Goal: Task Accomplishment & Management: Use online tool/utility

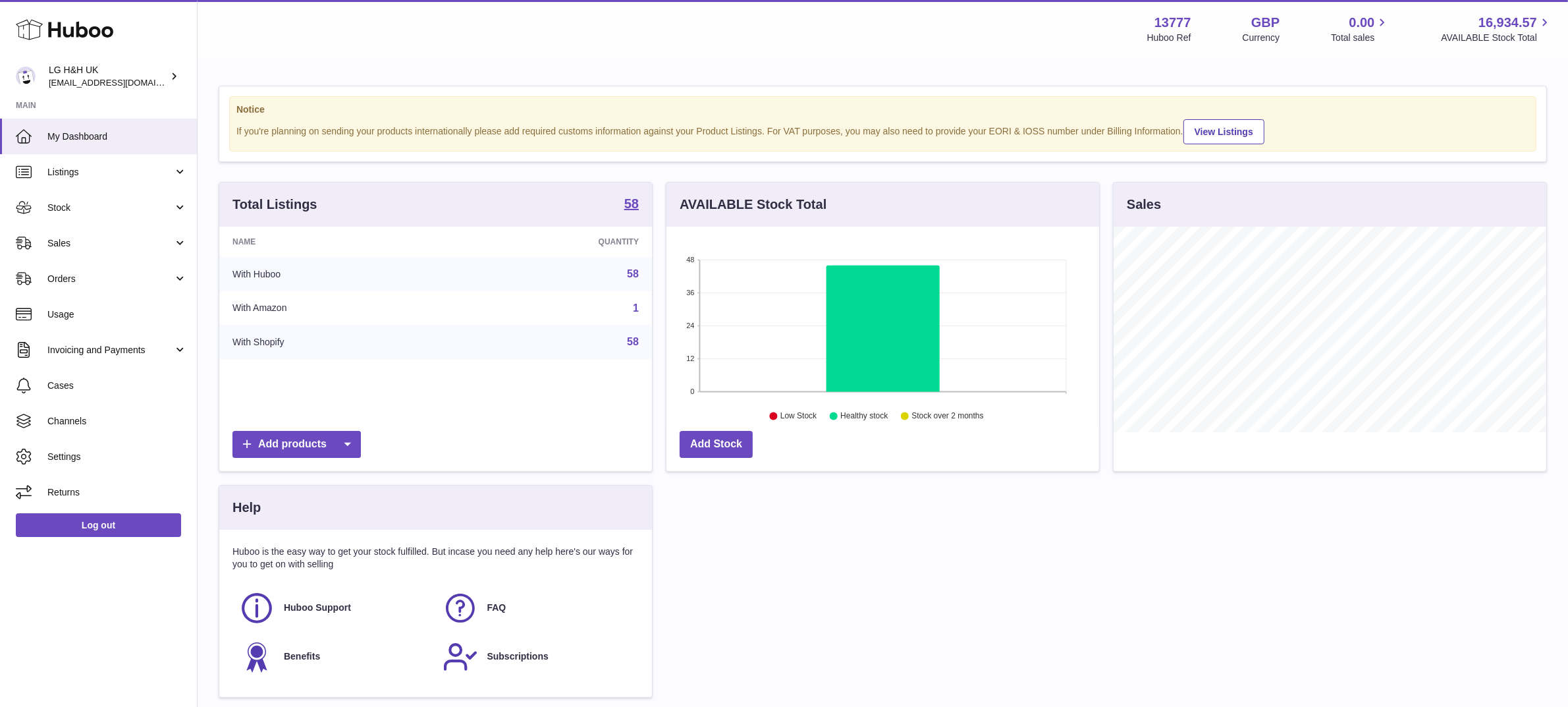
scroll to position [205, 432]
click at [70, 231] on link "Sales" at bounding box center [98, 243] width 197 height 36
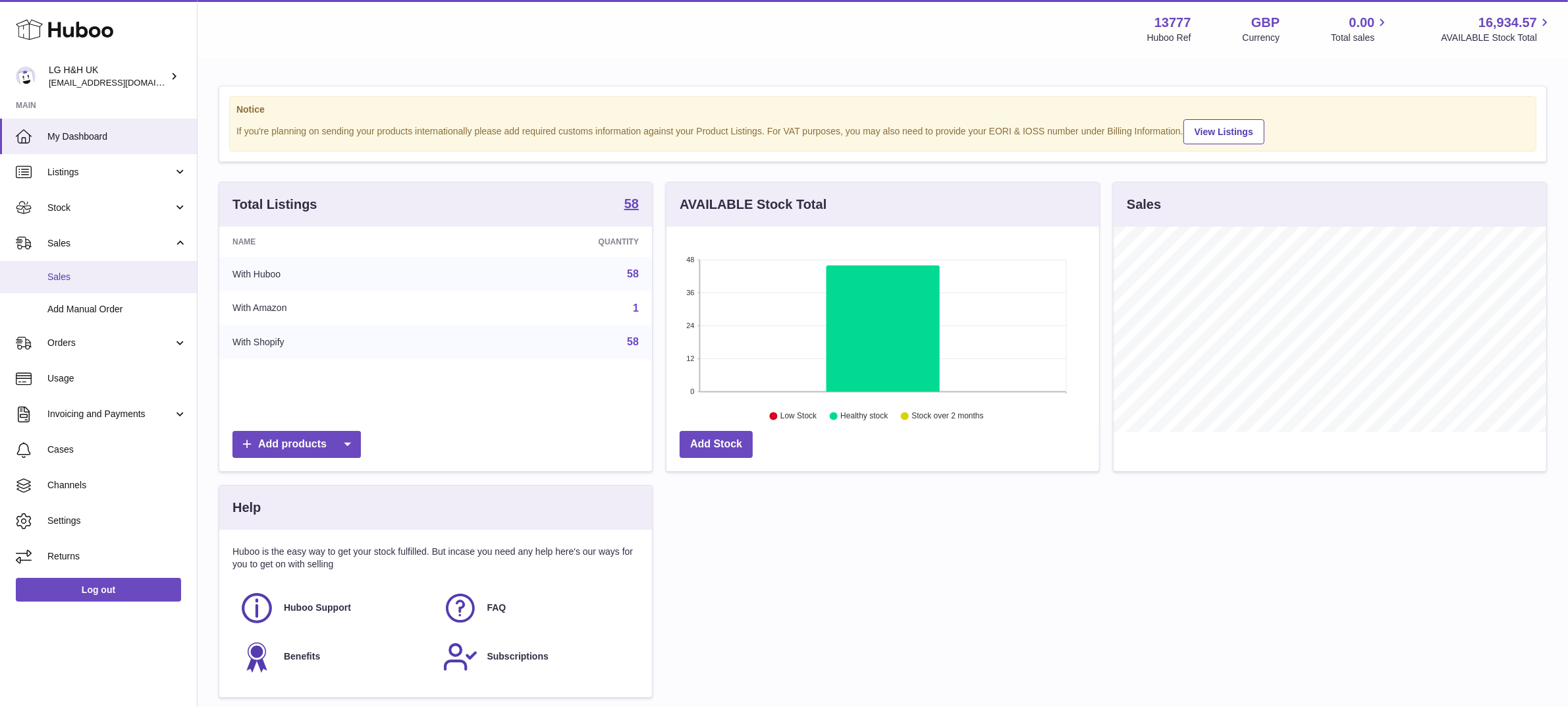
click at [80, 281] on span "Sales" at bounding box center [116, 276] width 140 height 13
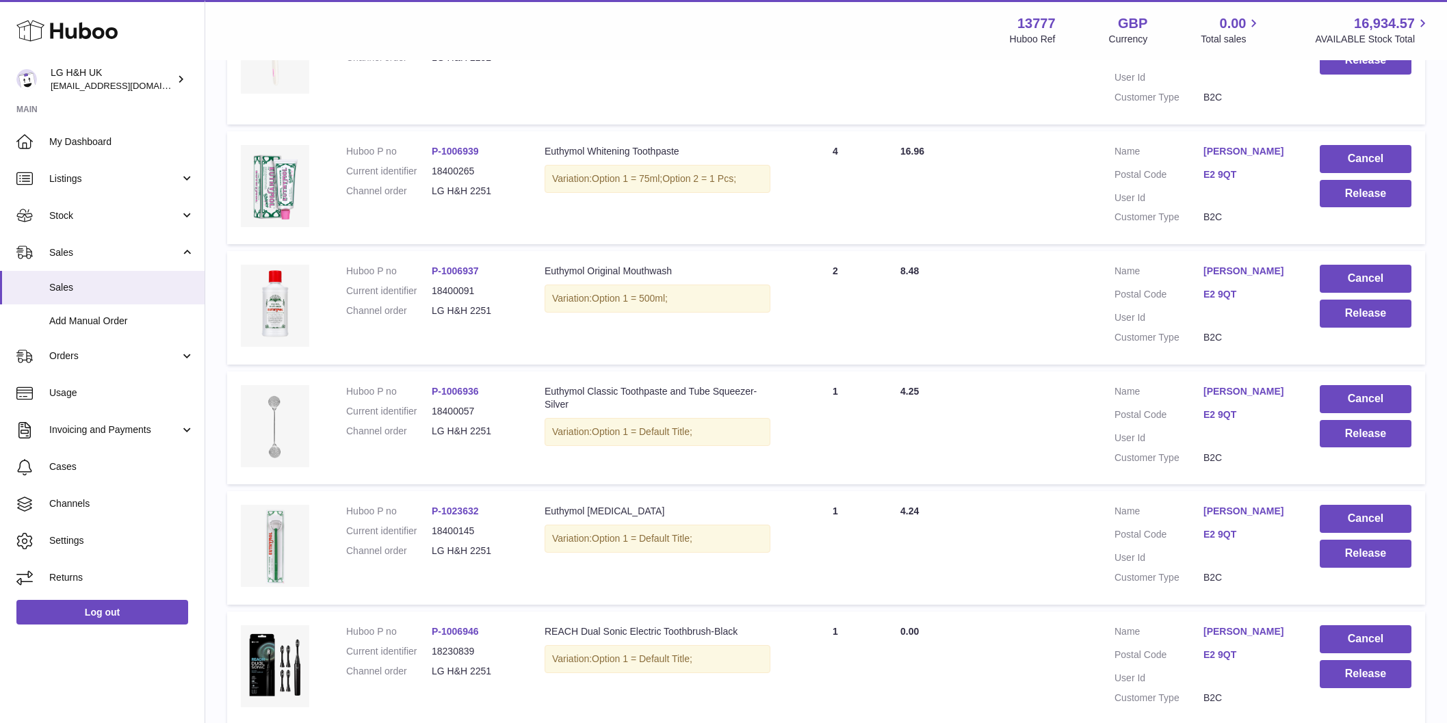
scroll to position [688, 0]
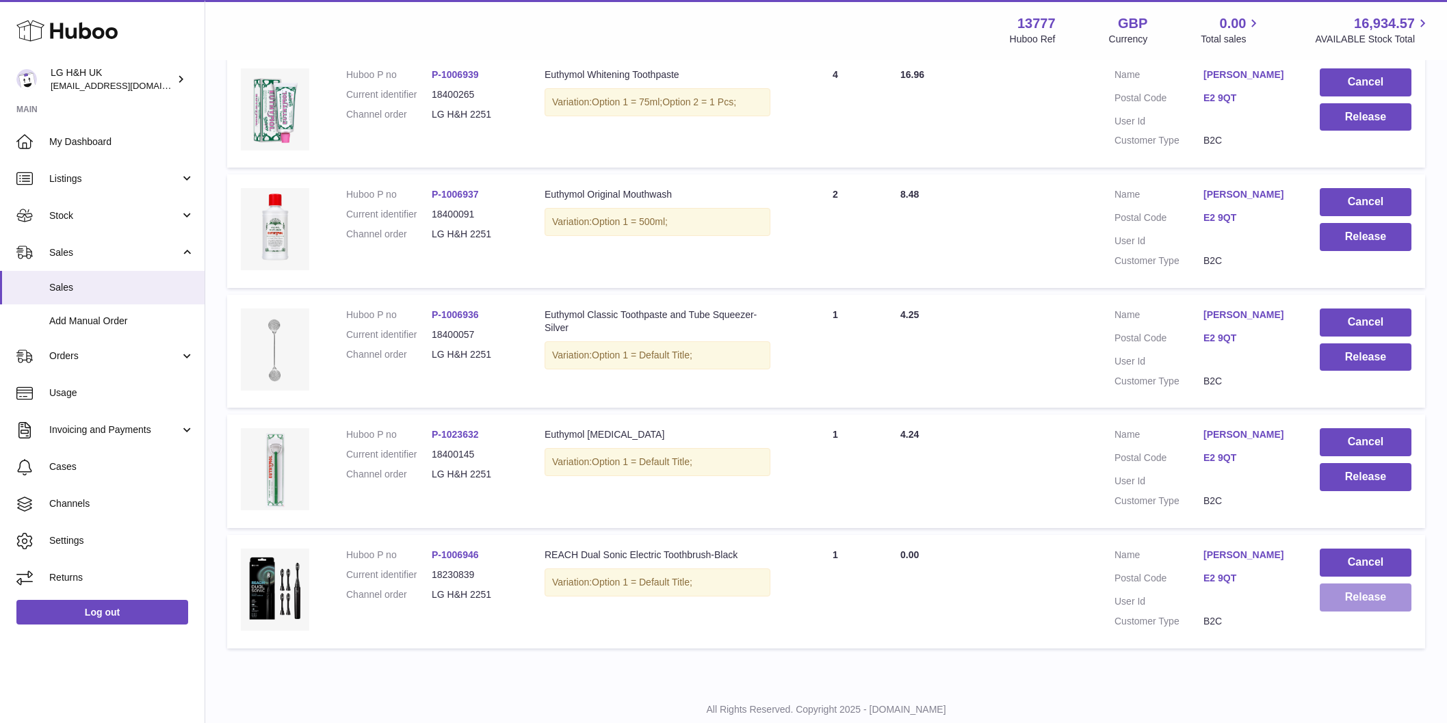
click at [1404, 584] on button "Release" at bounding box center [1366, 598] width 92 height 28
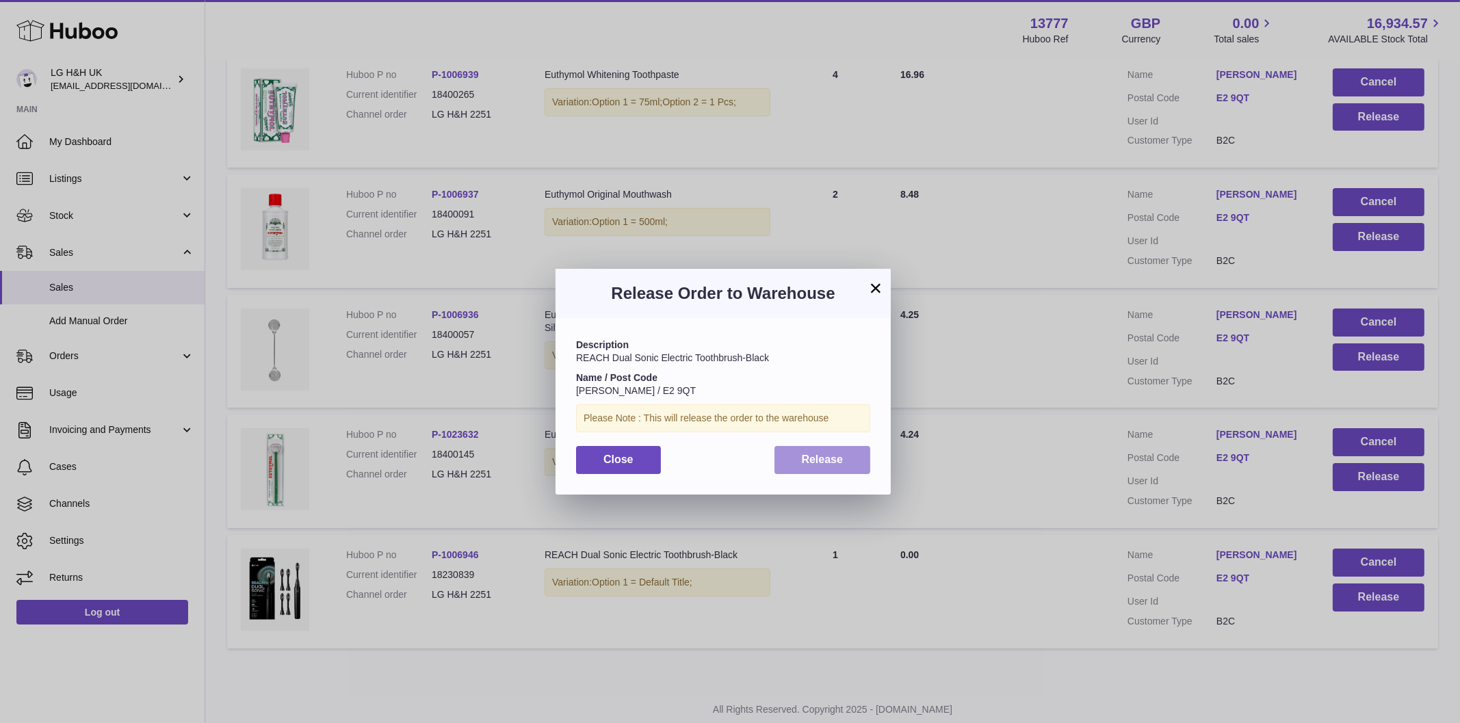
click at [819, 454] on span "Release" at bounding box center [823, 460] width 42 height 12
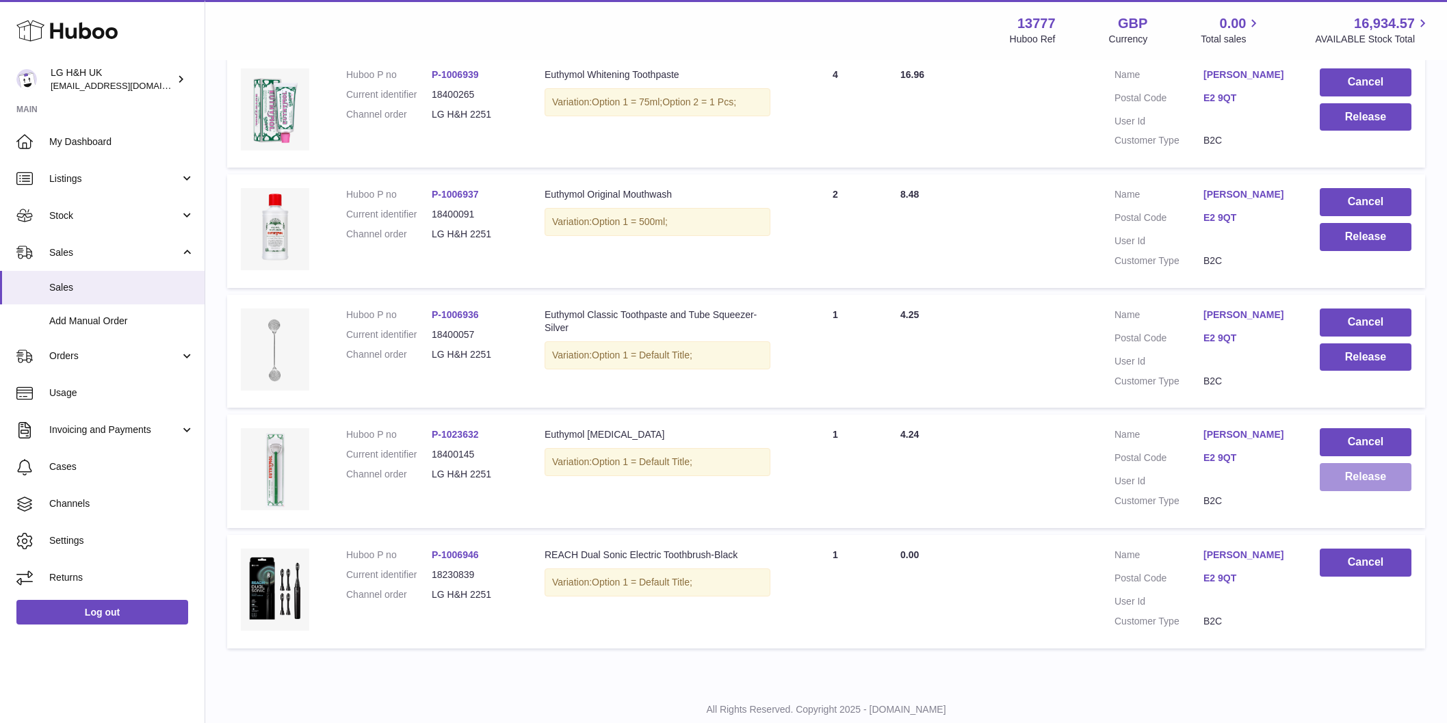
click at [1370, 463] on button "Release" at bounding box center [1366, 477] width 92 height 28
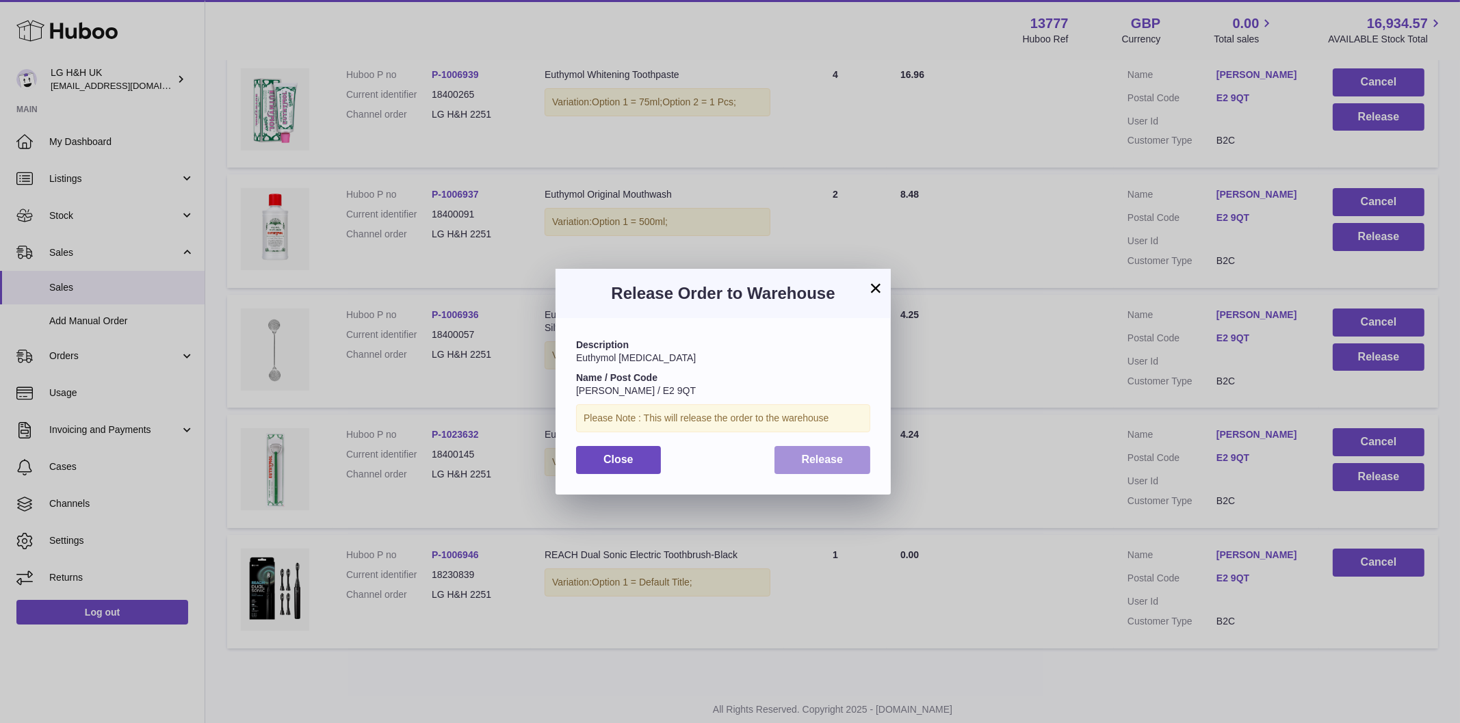
click at [857, 457] on button "Release" at bounding box center [822, 460] width 96 height 28
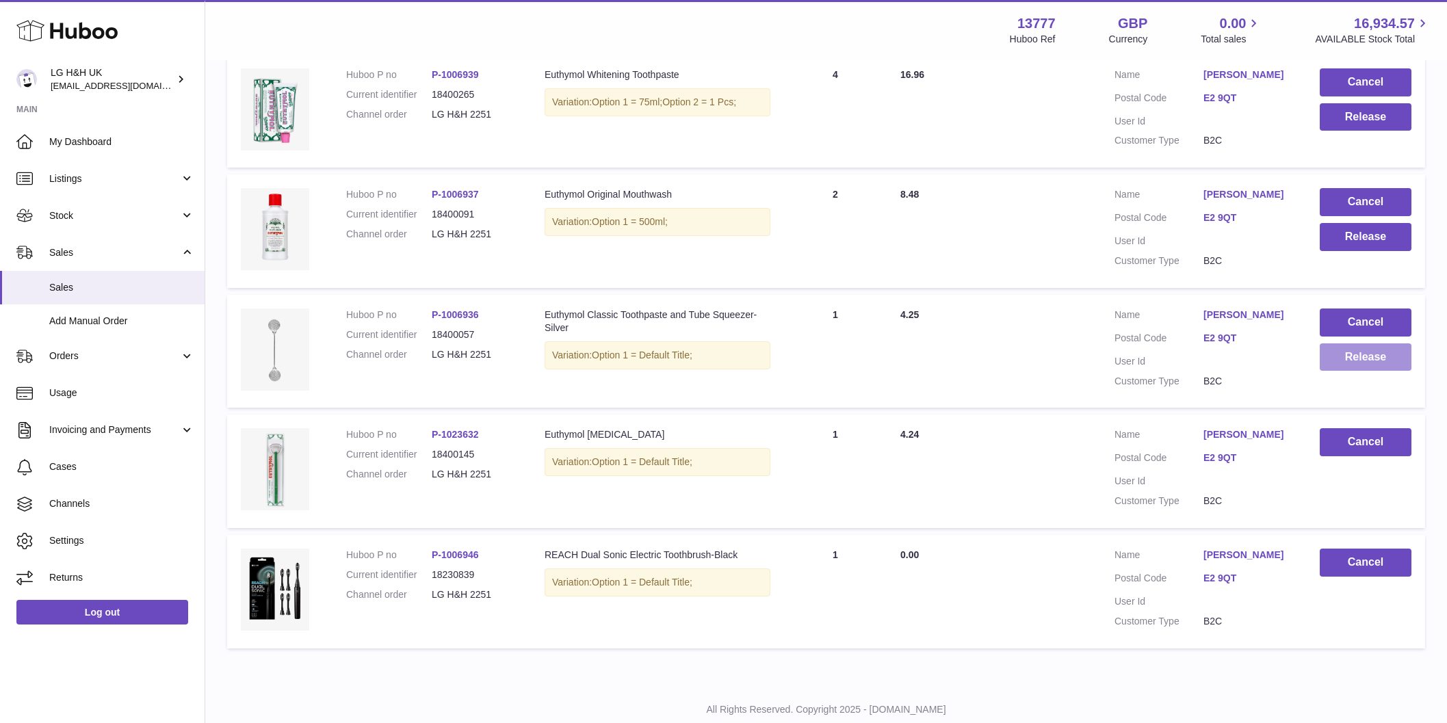
click at [1331, 343] on button "Release" at bounding box center [1366, 357] width 92 height 28
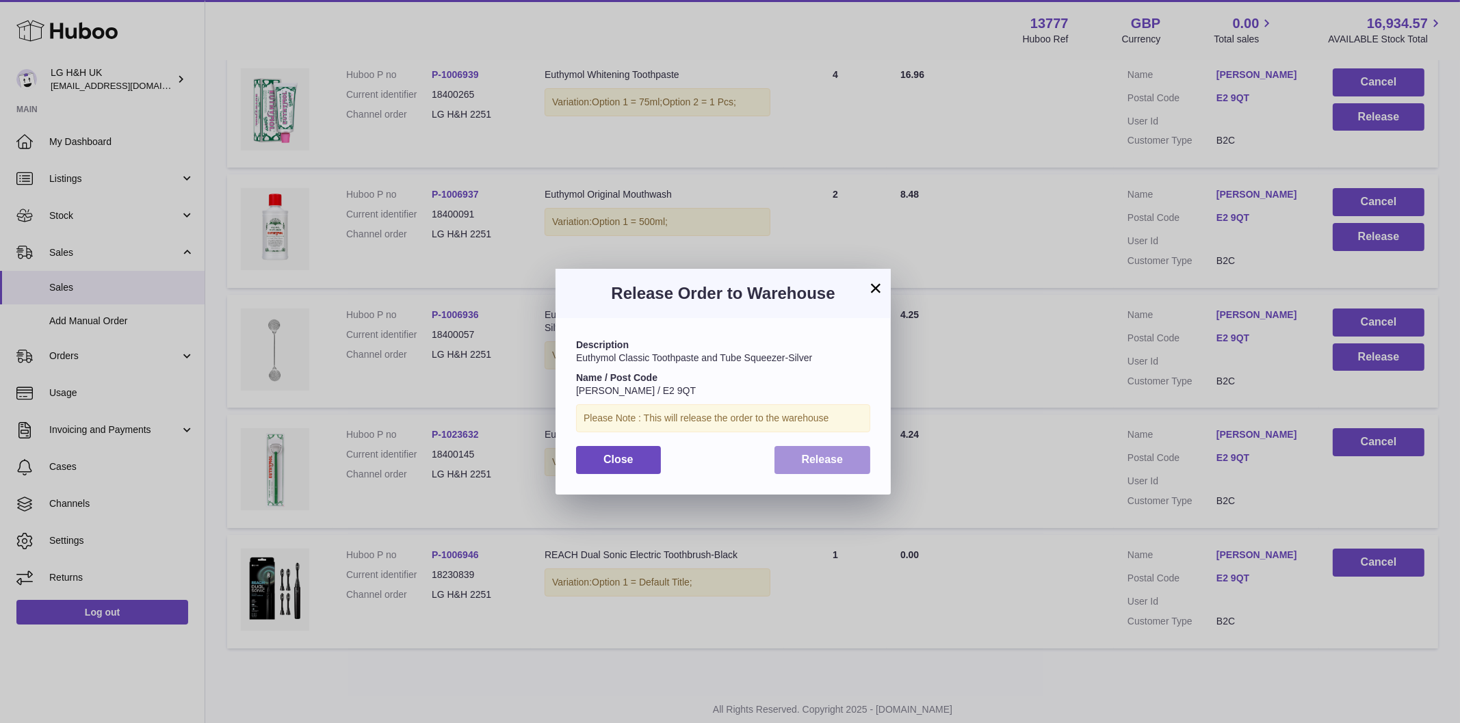
click at [831, 449] on button "Release" at bounding box center [822, 460] width 96 height 28
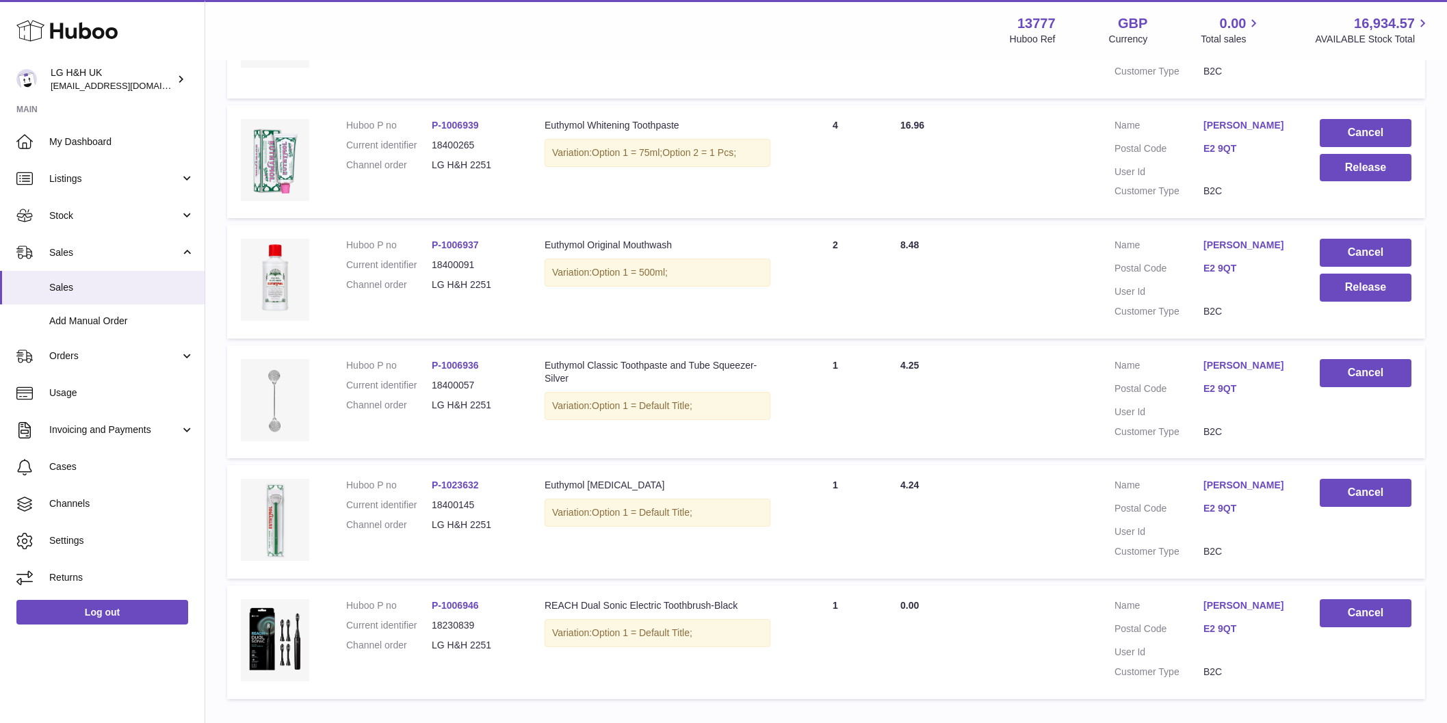
scroll to position [603, 0]
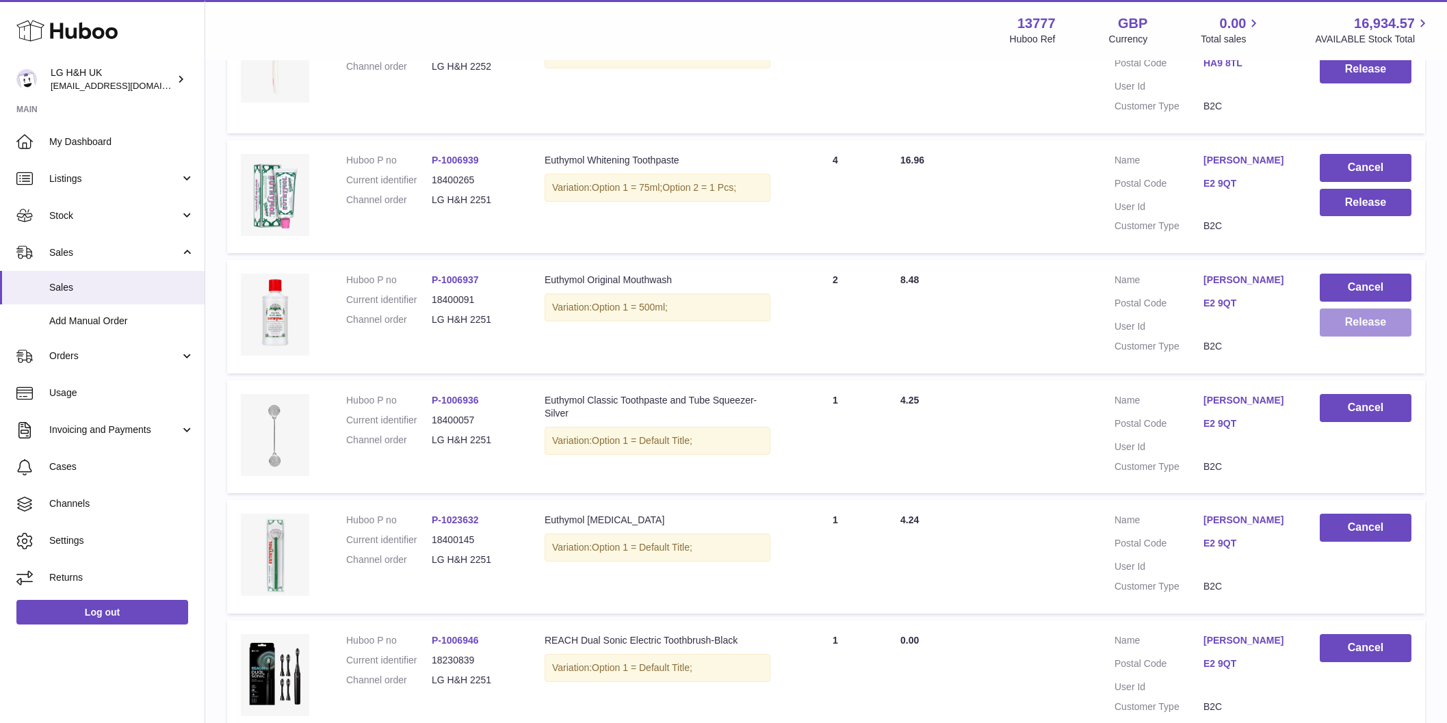
click at [1355, 309] on button "Release" at bounding box center [1366, 323] width 92 height 28
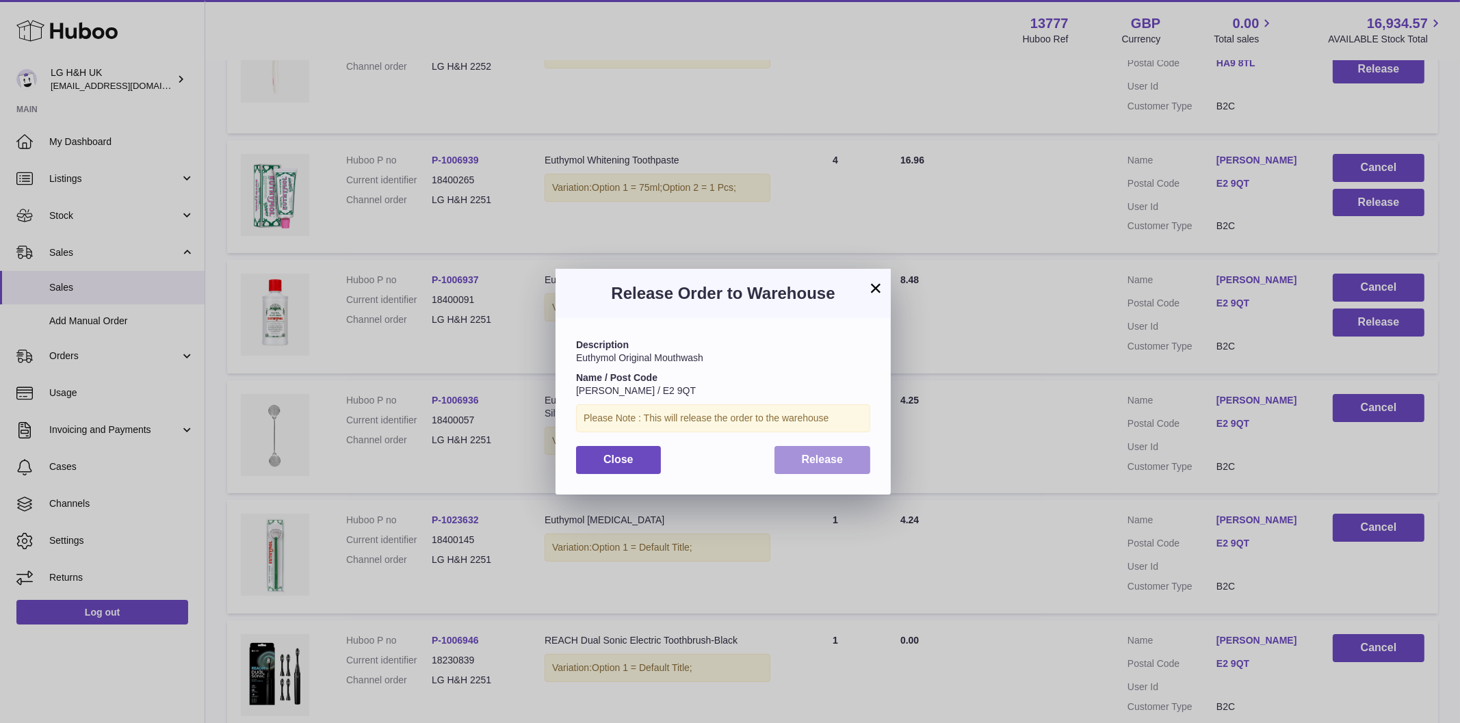
click at [858, 467] on button "Release" at bounding box center [822, 460] width 96 height 28
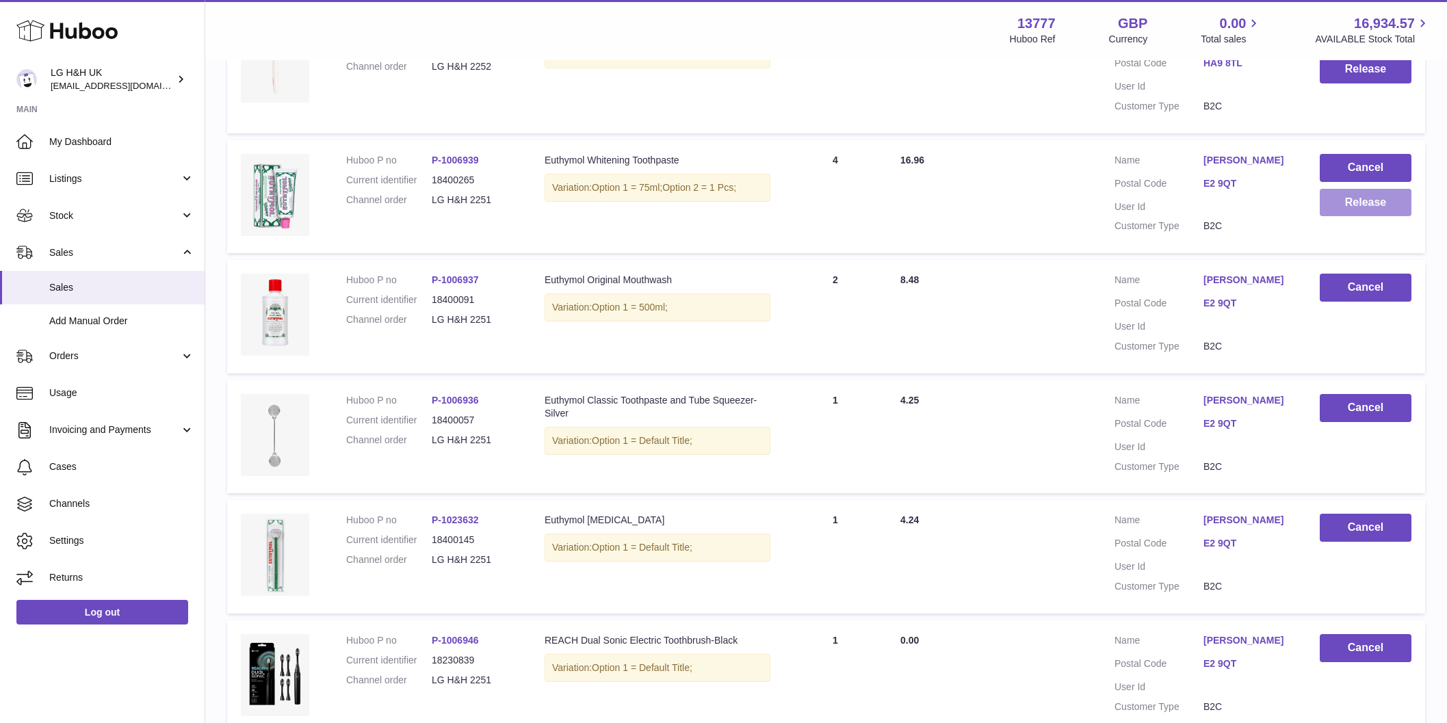
click at [1344, 189] on button "Release" at bounding box center [1366, 203] width 92 height 28
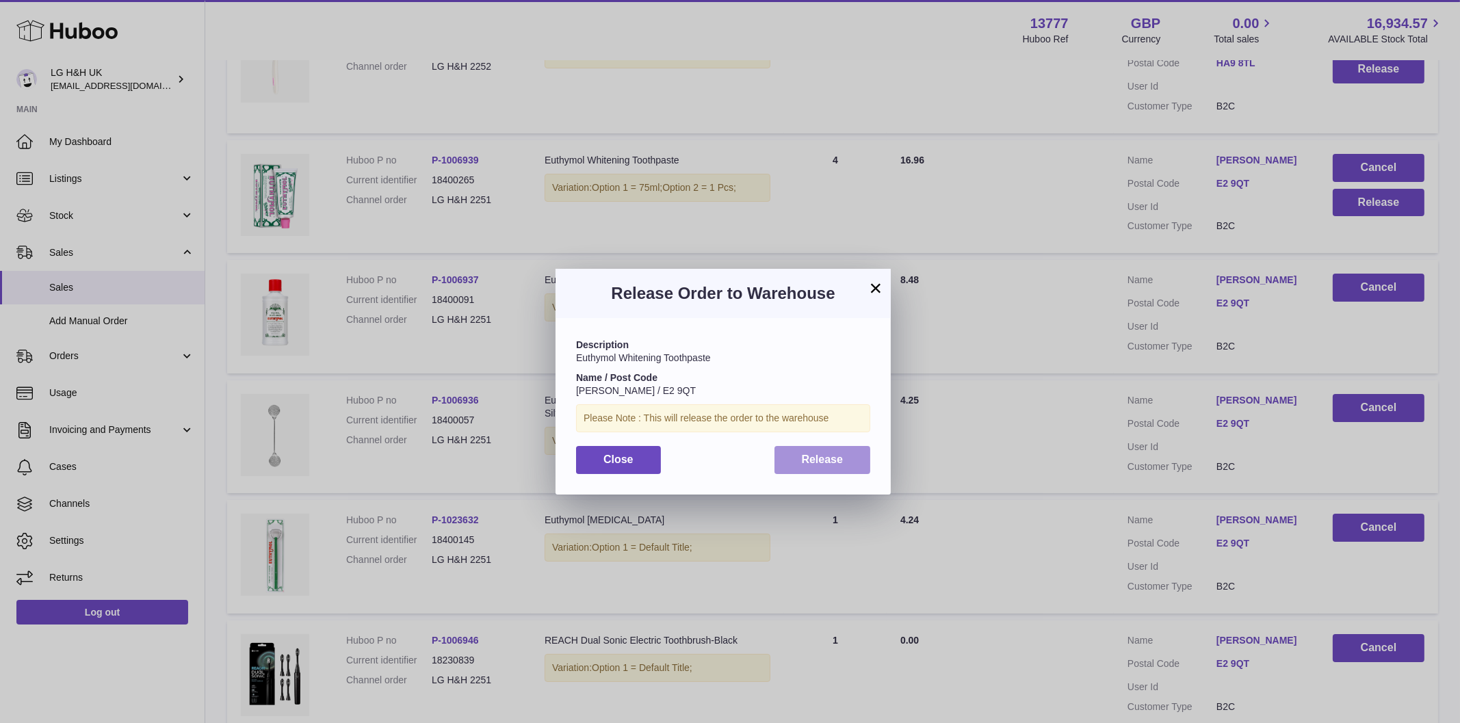
click at [815, 455] on span "Release" at bounding box center [823, 460] width 42 height 12
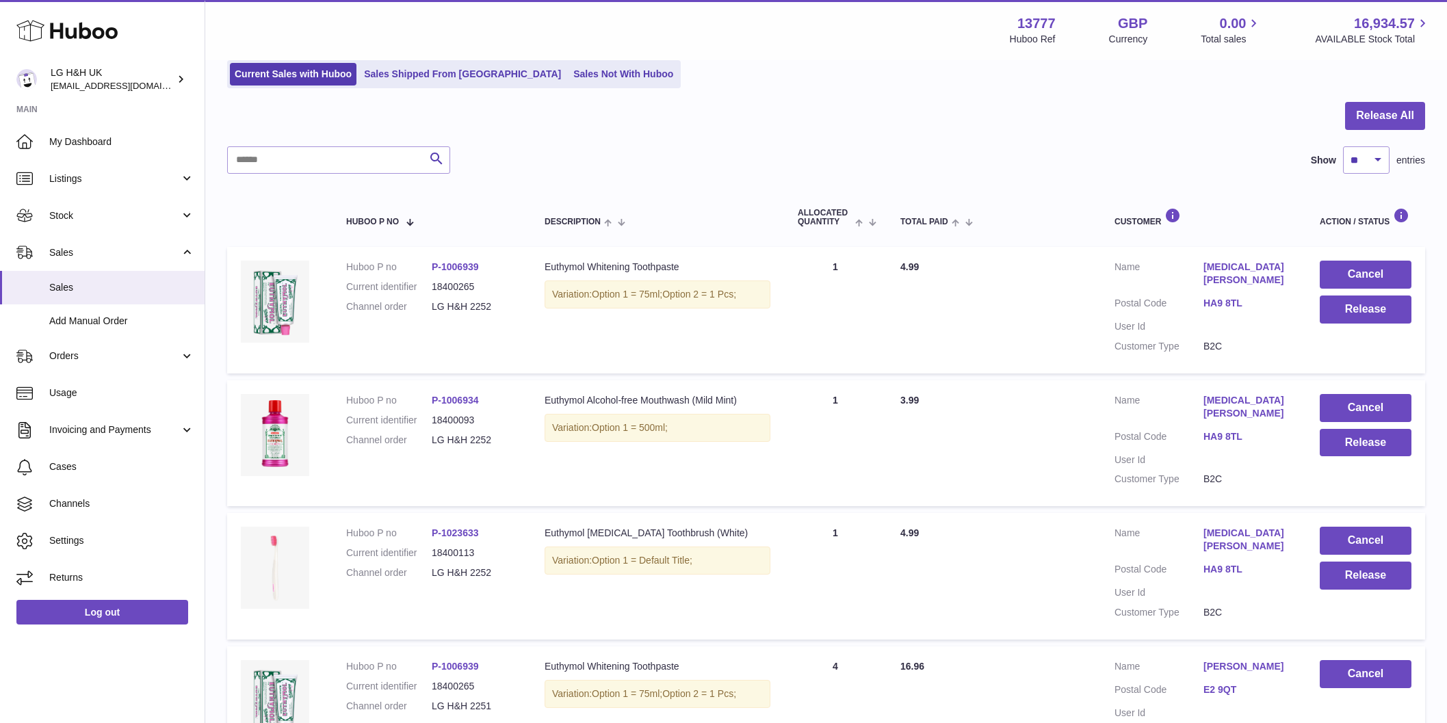
scroll to position [4, 0]
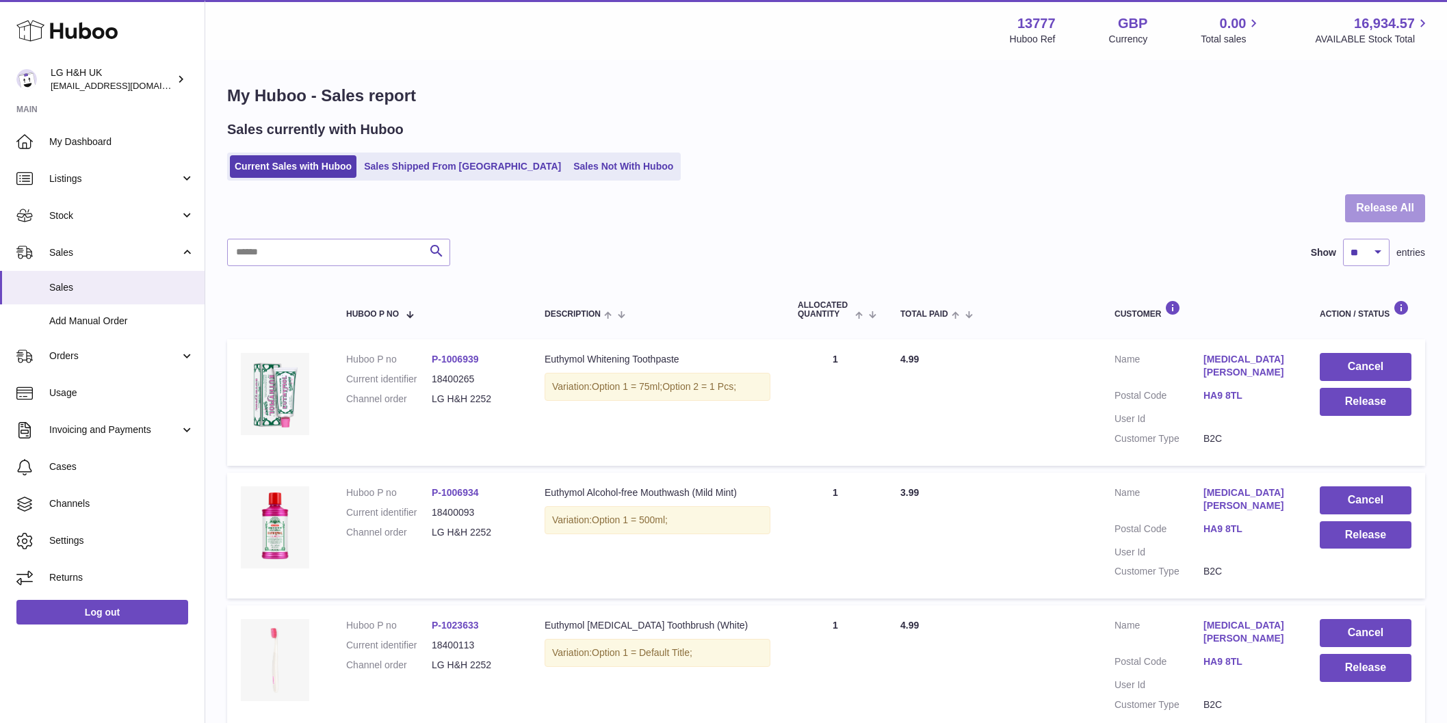
click at [1390, 198] on button "Release All" at bounding box center [1385, 208] width 80 height 28
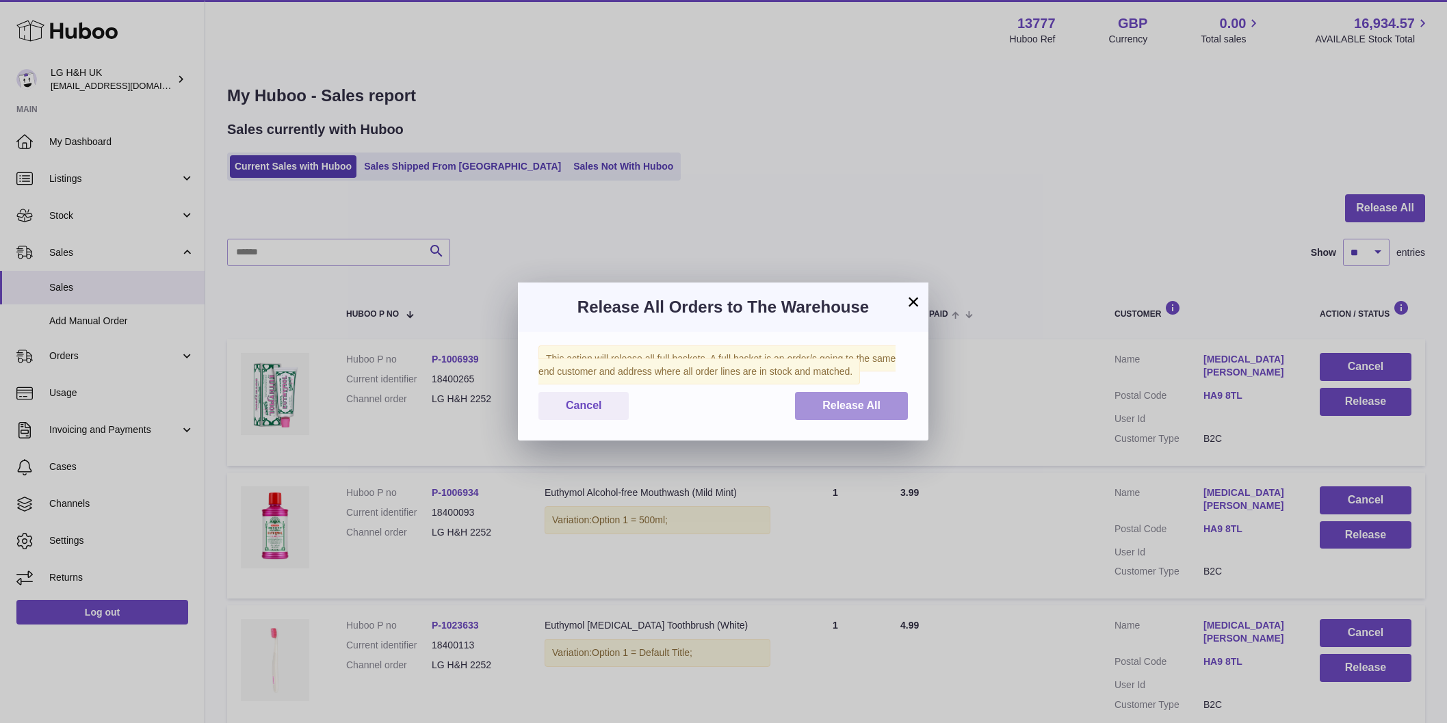
click at [822, 410] on span "Release All" at bounding box center [851, 406] width 58 height 12
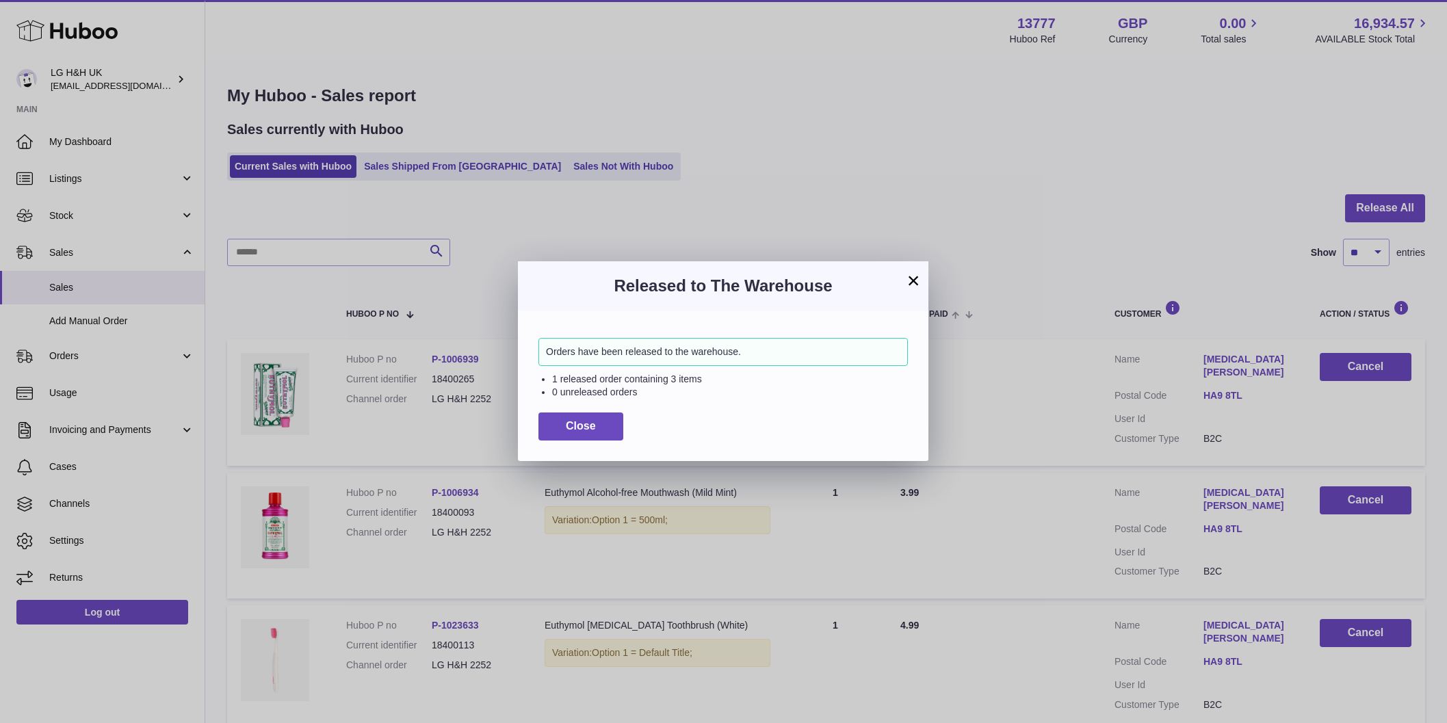
click at [915, 283] on button "×" at bounding box center [913, 280] width 16 height 16
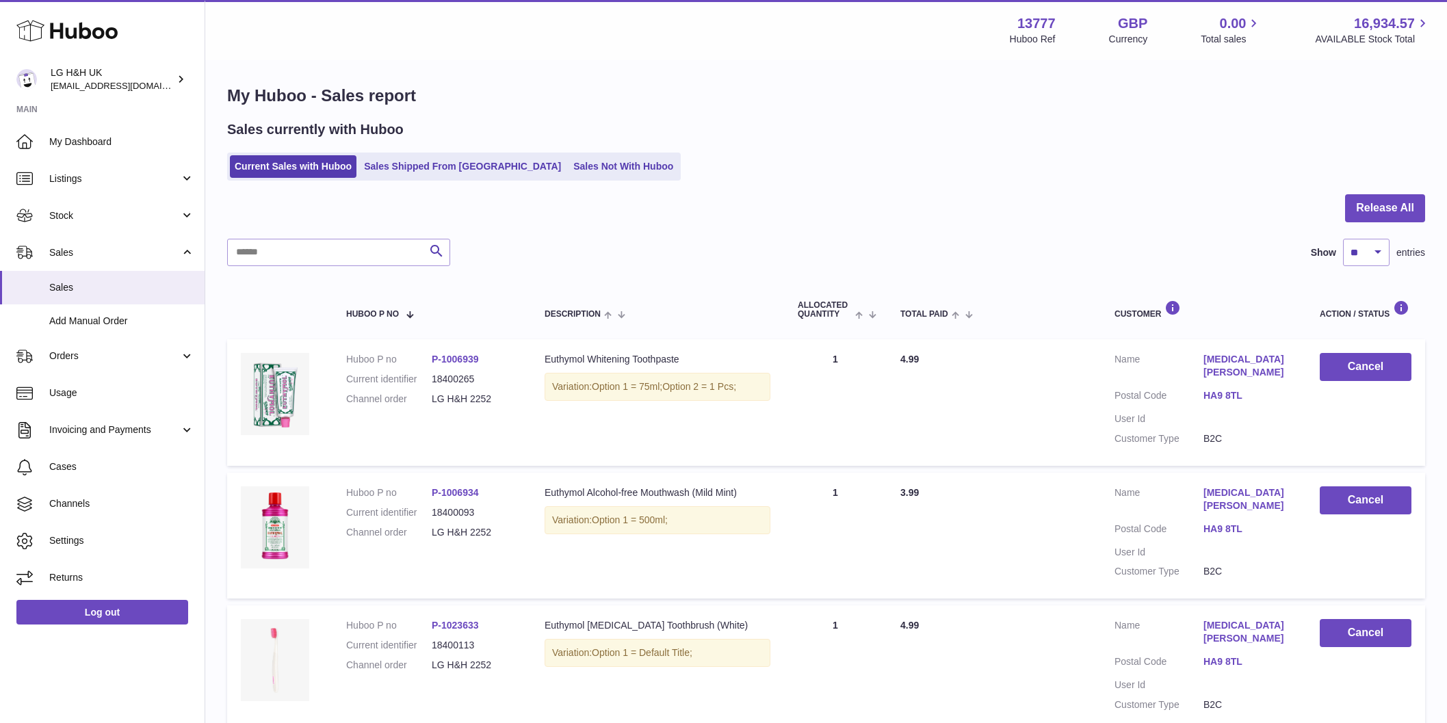
click at [683, 137] on div "Sales currently with Huboo" at bounding box center [826, 129] width 1198 height 18
click at [765, 142] on div "Sales currently with Huboo Current Sales with Huboo Sales Shipped From Huboo Sa…" at bounding box center [826, 150] width 1198 height 60
